Goal: Entertainment & Leisure: Consume media (video, audio)

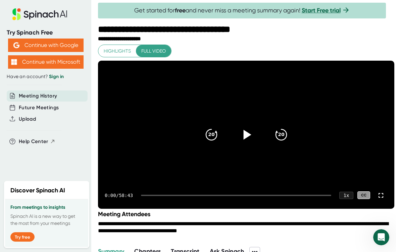
click at [246, 135] on div at bounding box center [246, 135] width 28 height 28
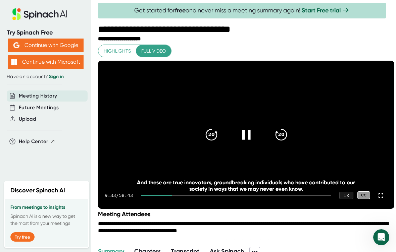
click at [248, 139] on icon at bounding box center [246, 135] width 8 height 10
click at [250, 143] on icon at bounding box center [245, 134] width 17 height 17
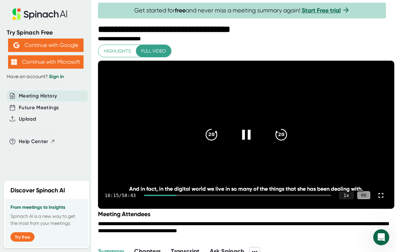
click at [247, 139] on icon at bounding box center [246, 135] width 8 height 10
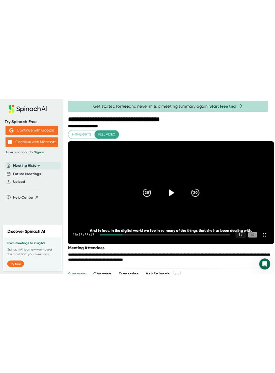
scroll to position [1, 0]
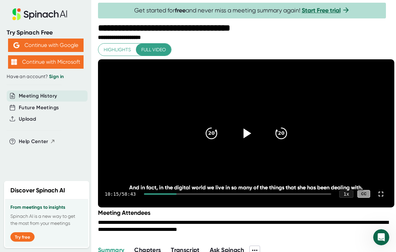
click at [243, 142] on icon at bounding box center [245, 133] width 17 height 17
click at [249, 138] on icon at bounding box center [246, 133] width 8 height 10
click at [247, 137] on icon at bounding box center [245, 133] width 17 height 17
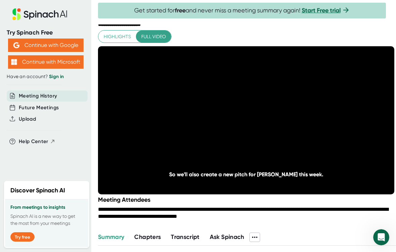
scroll to position [14, 0]
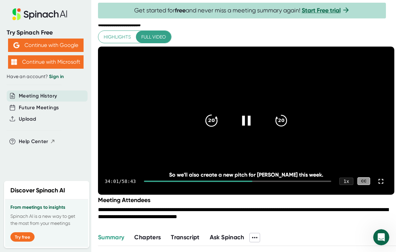
click at [208, 128] on icon "20" at bounding box center [211, 120] width 17 height 17
click at [255, 182] on div at bounding box center [237, 181] width 187 height 1
click at [249, 182] on div at bounding box center [198, 181] width 109 height 1
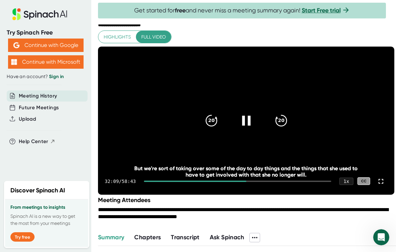
click at [253, 126] on icon at bounding box center [245, 120] width 17 height 17
click at [248, 129] on icon at bounding box center [245, 120] width 17 height 17
click at [245, 128] on icon at bounding box center [245, 120] width 17 height 17
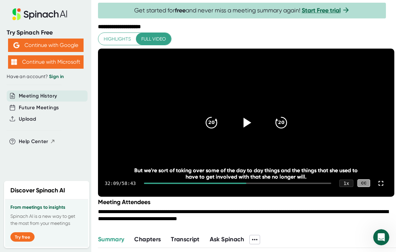
scroll to position [13, 0]
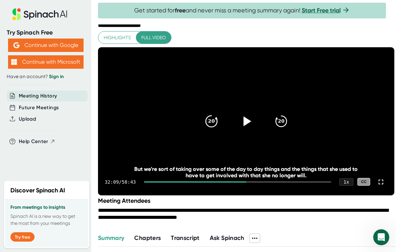
click at [211, 127] on icon "20" at bounding box center [211, 121] width 17 height 17
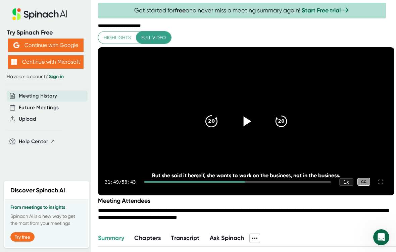
click at [211, 130] on icon "20" at bounding box center [211, 121] width 17 height 17
click at [208, 130] on icon "20" at bounding box center [211, 121] width 17 height 17
click at [210, 127] on icon at bounding box center [211, 121] width 11 height 11
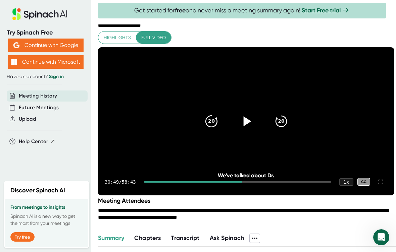
click at [216, 127] on icon at bounding box center [211, 121] width 11 height 11
click at [215, 130] on icon "20" at bounding box center [211, 121] width 17 height 17
click at [247, 122] on icon at bounding box center [245, 121] width 17 height 17
click at [246, 130] on icon at bounding box center [245, 121] width 17 height 17
click at [249, 120] on div at bounding box center [246, 121] width 28 height 28
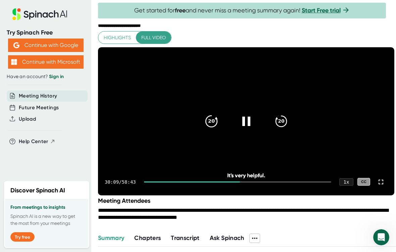
click at [216, 127] on icon at bounding box center [211, 121] width 11 height 11
click at [215, 130] on icon "20" at bounding box center [211, 121] width 17 height 17
click at [214, 130] on icon "20" at bounding box center [211, 121] width 17 height 17
click at [213, 135] on div "20" at bounding box center [211, 121] width 28 height 28
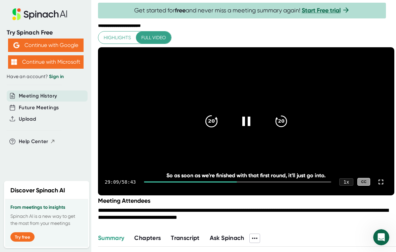
click at [213, 135] on div "20" at bounding box center [211, 121] width 28 height 28
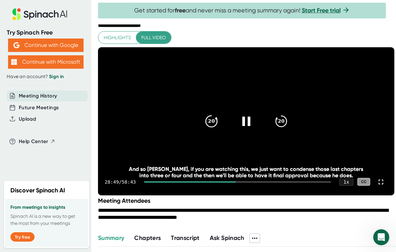
click at [216, 135] on div "20" at bounding box center [211, 121] width 28 height 28
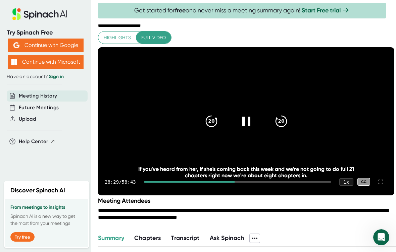
click at [213, 146] on video at bounding box center [246, 121] width 296 height 148
